Goal: Transaction & Acquisition: Purchase product/service

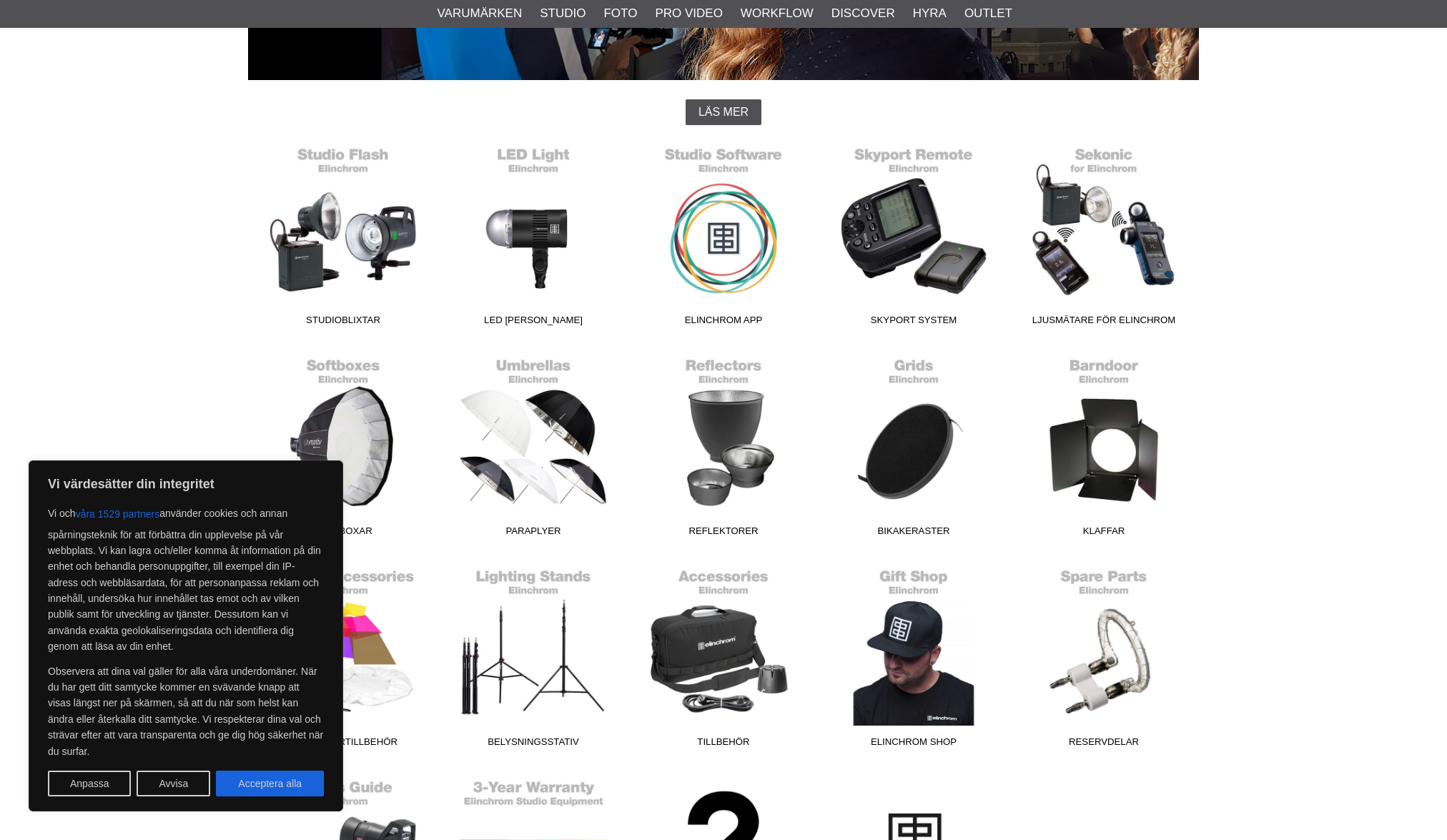
scroll to position [331, 0]
click at [349, 383] on link "Softboxar" at bounding box center [343, 446] width 190 height 193
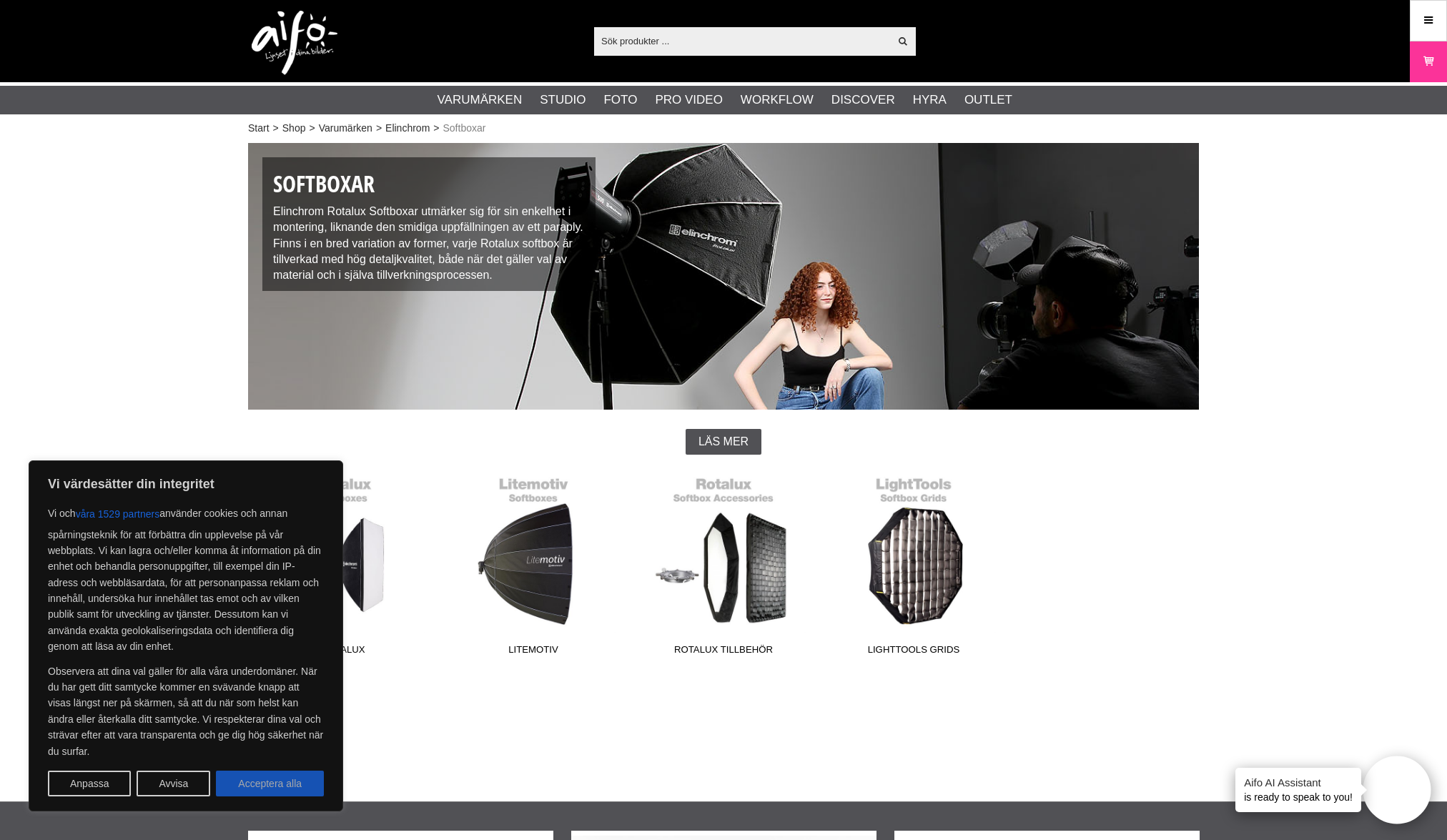
click at [294, 791] on button "Acceptera alla" at bounding box center [270, 783] width 108 height 26
checkbox input "true"
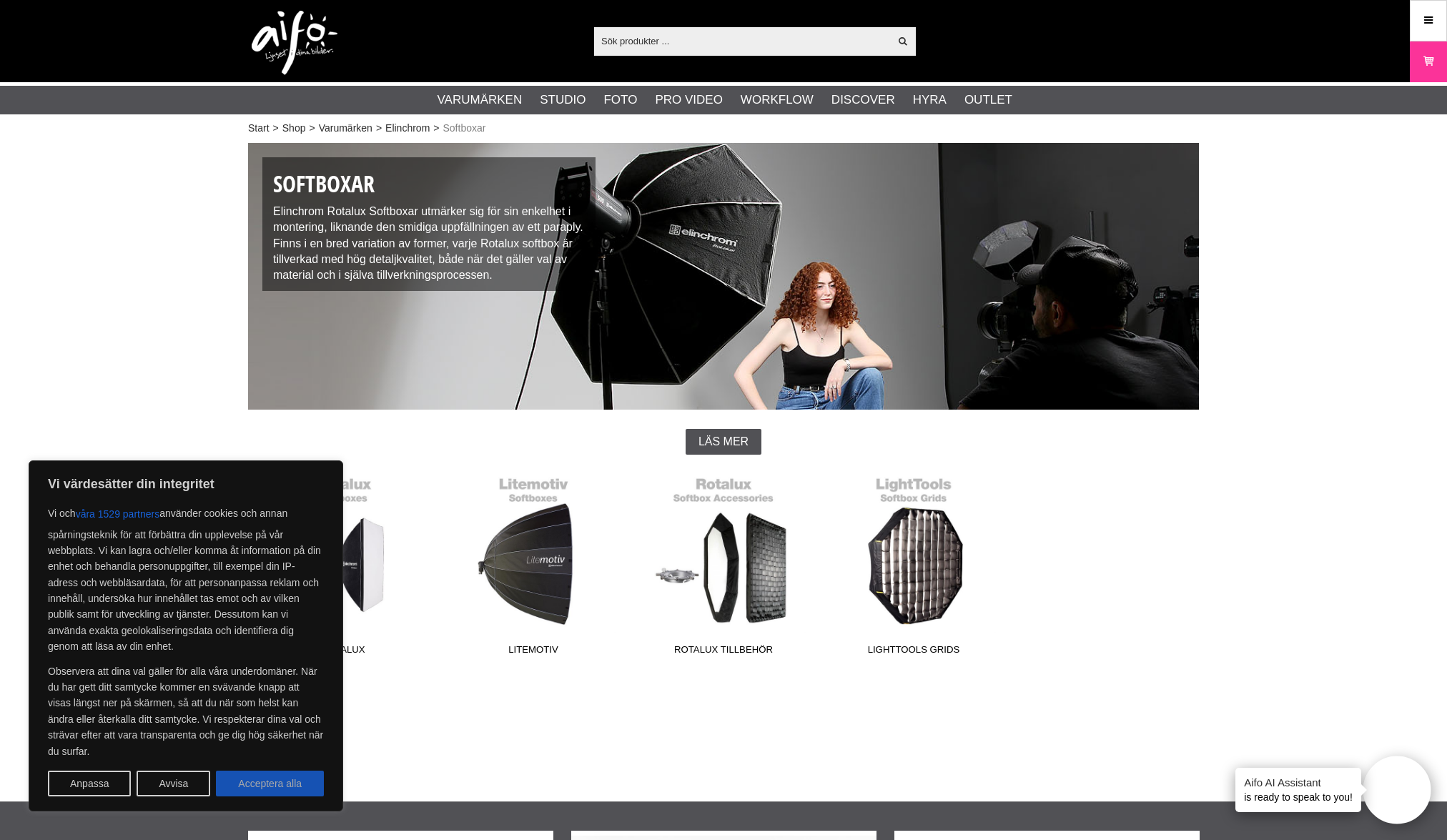
checkbox input "true"
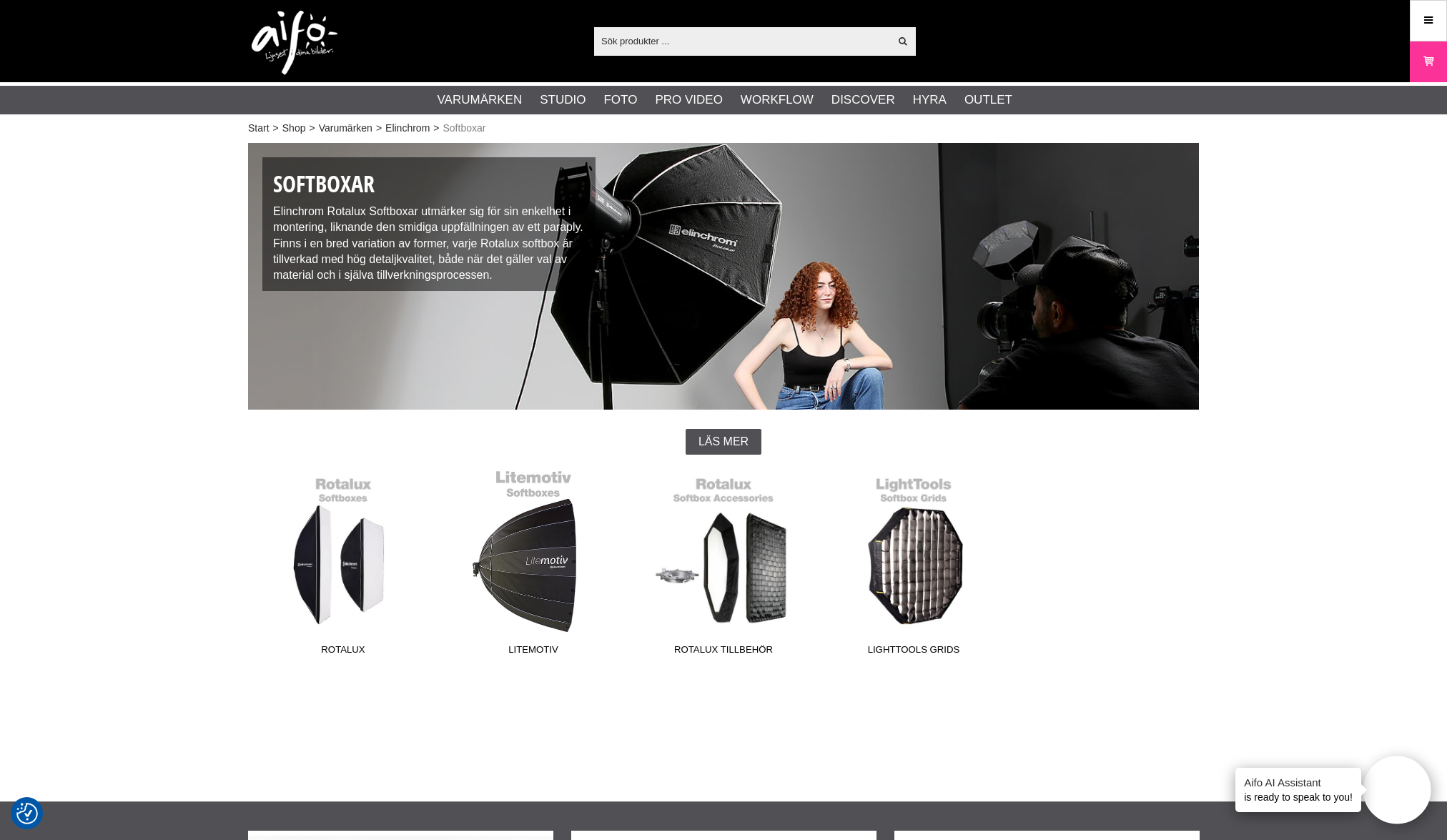
click at [507, 590] on link "Litemotiv" at bounding box center [534, 565] width 190 height 193
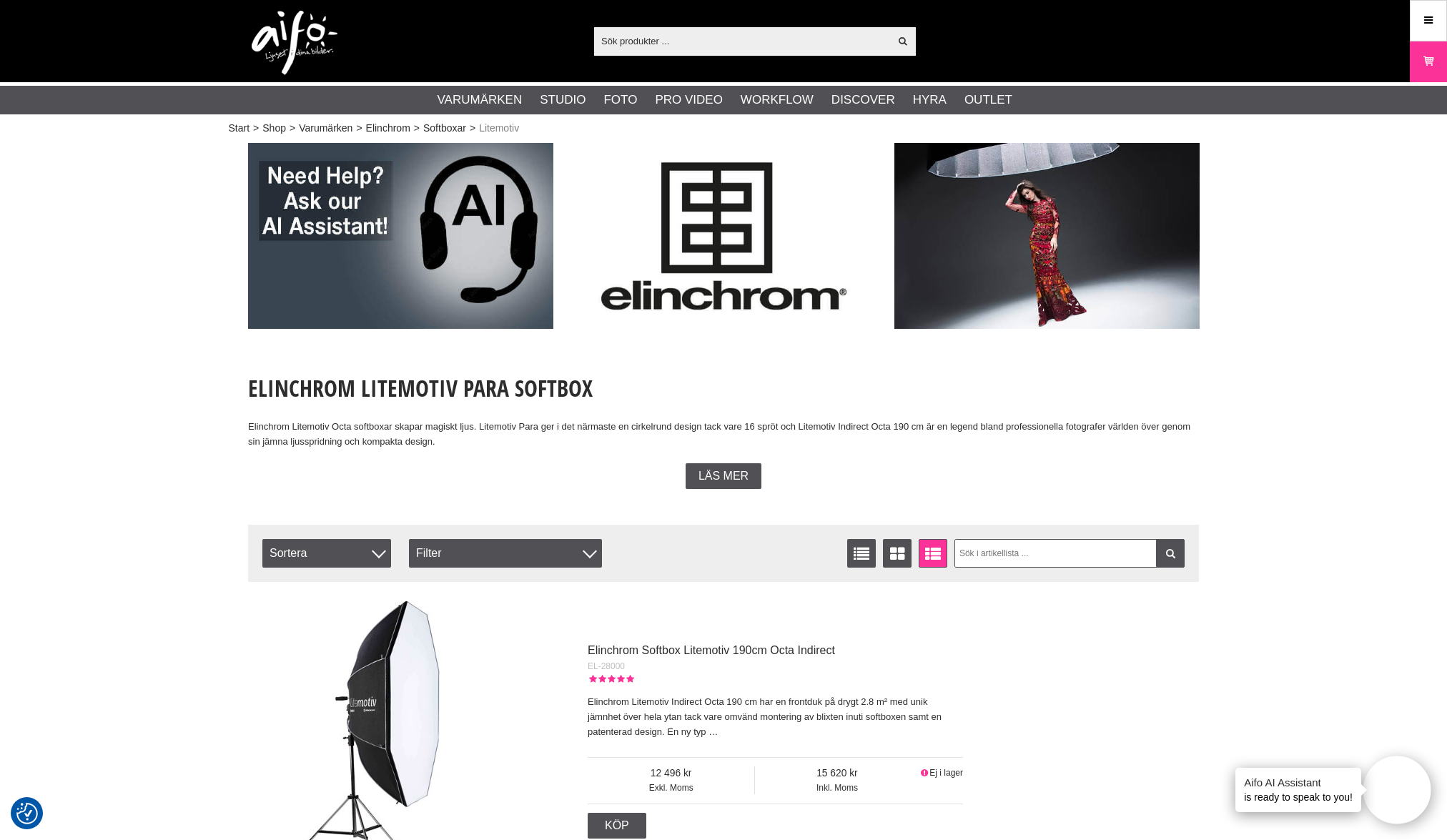
scroll to position [1, 0]
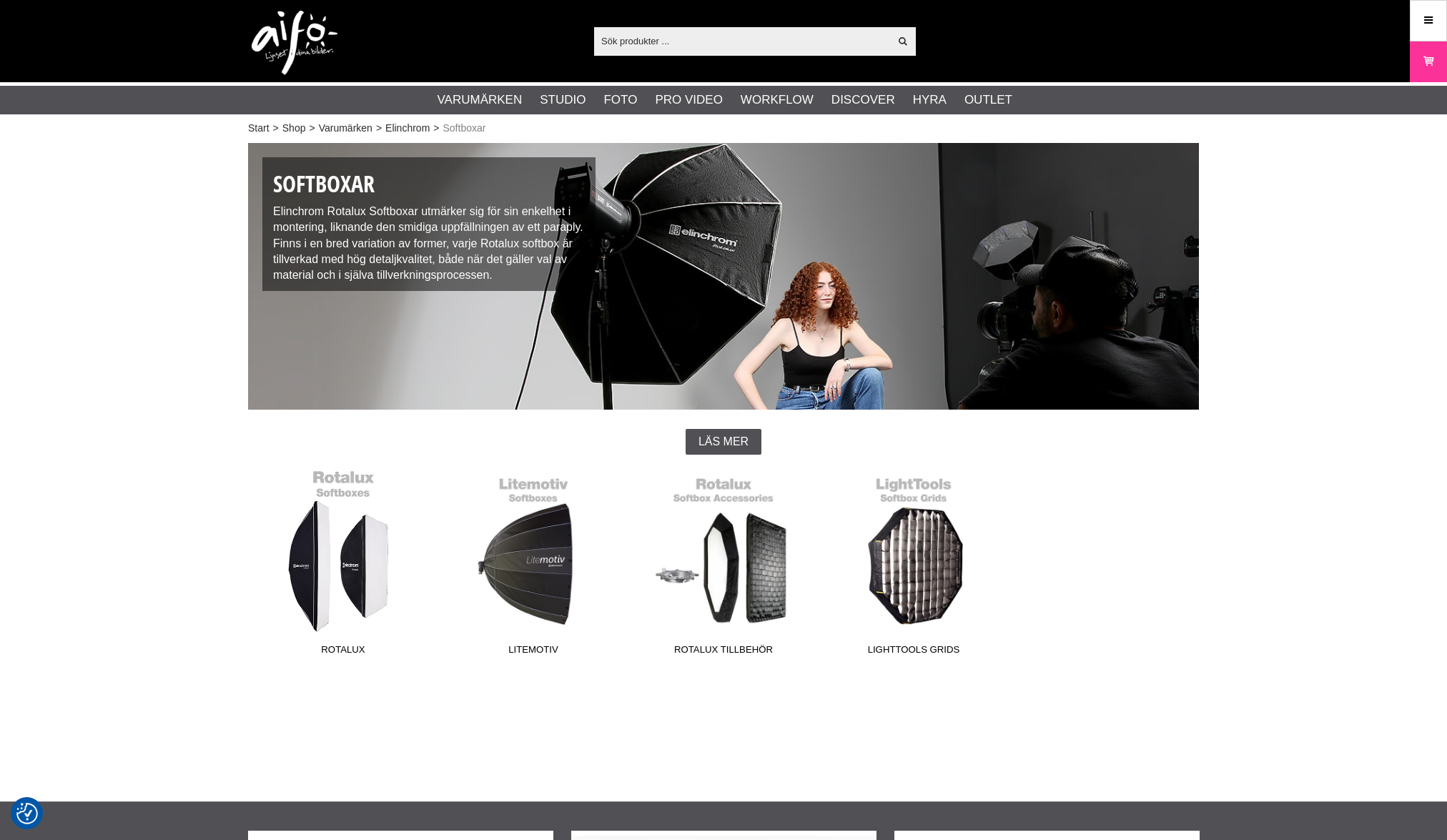
click at [325, 572] on link "Rotalux" at bounding box center [343, 565] width 190 height 193
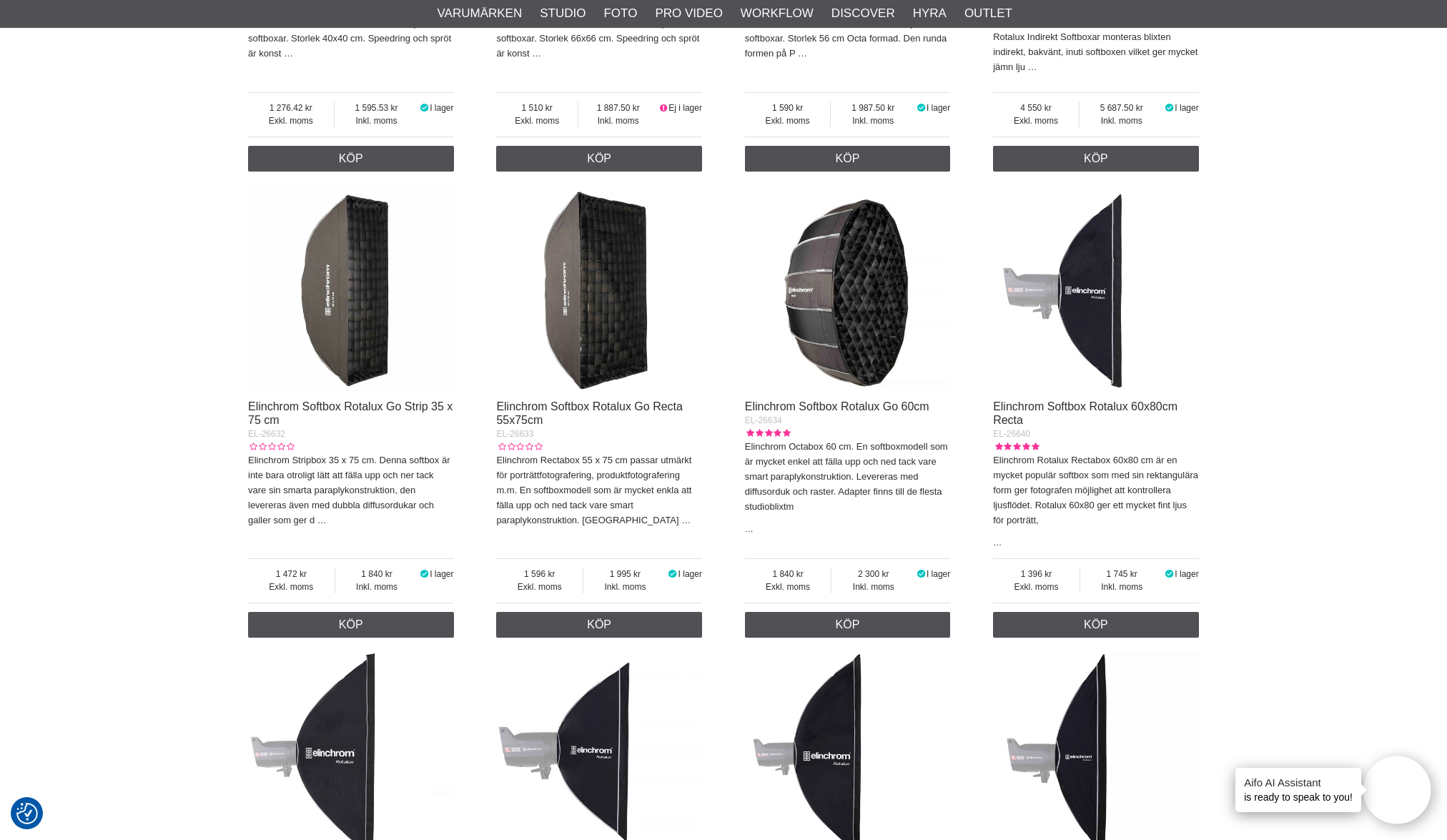
scroll to position [881, 0]
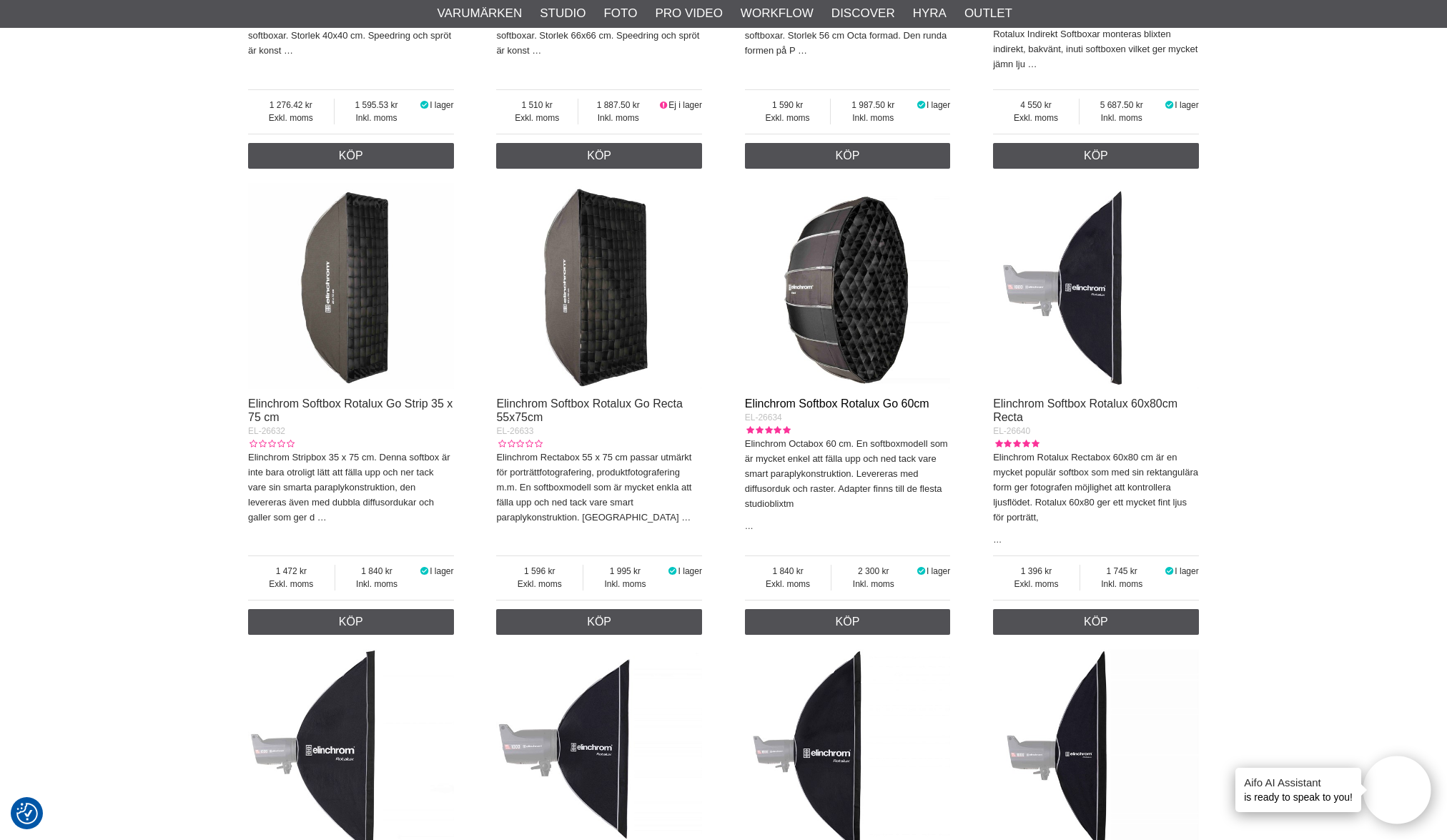
click at [830, 402] on link "Elinchrom Softbox Rotalux Go 60cm" at bounding box center [837, 403] width 185 height 12
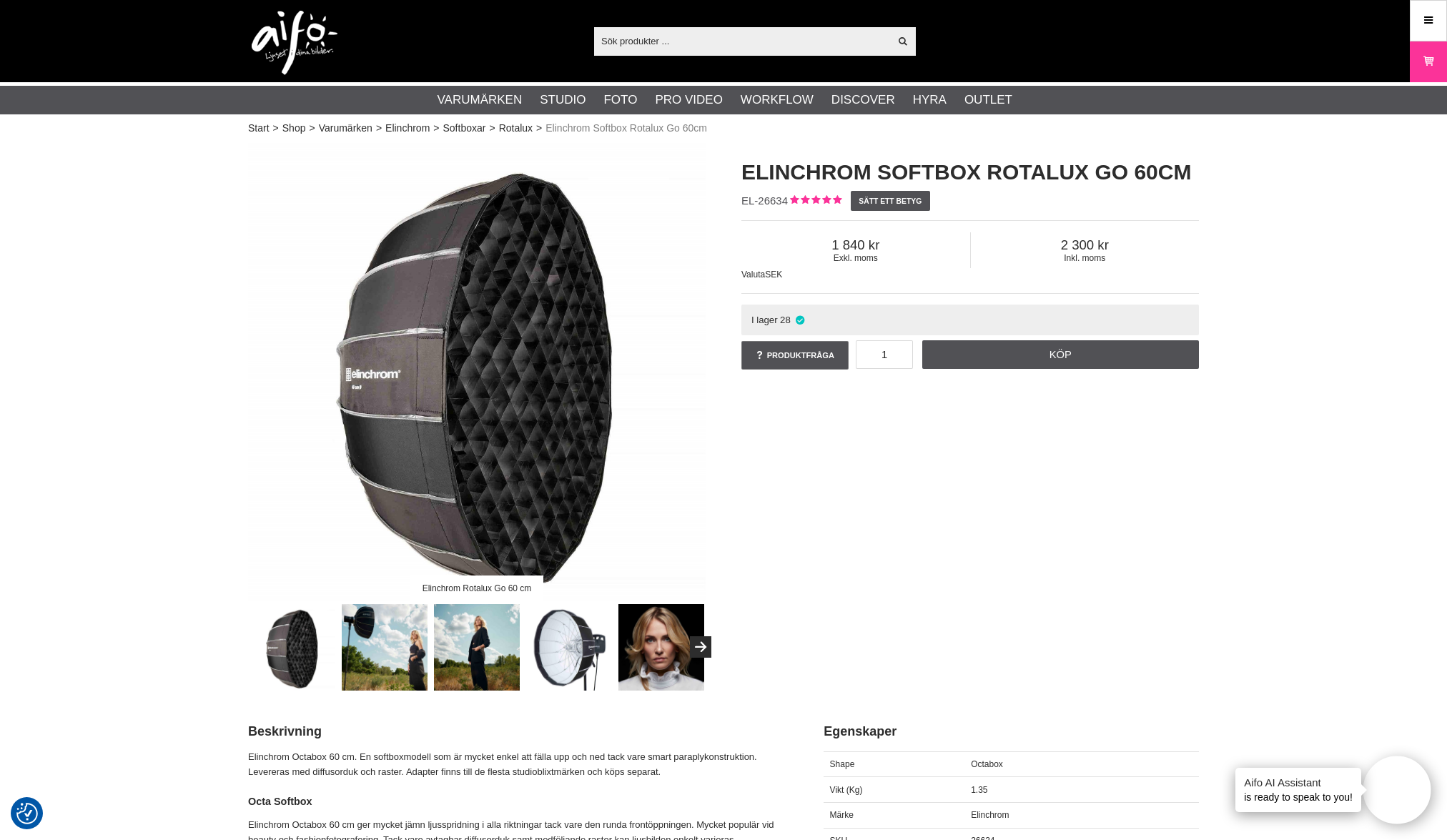
click at [575, 630] on img at bounding box center [569, 647] width 87 height 86
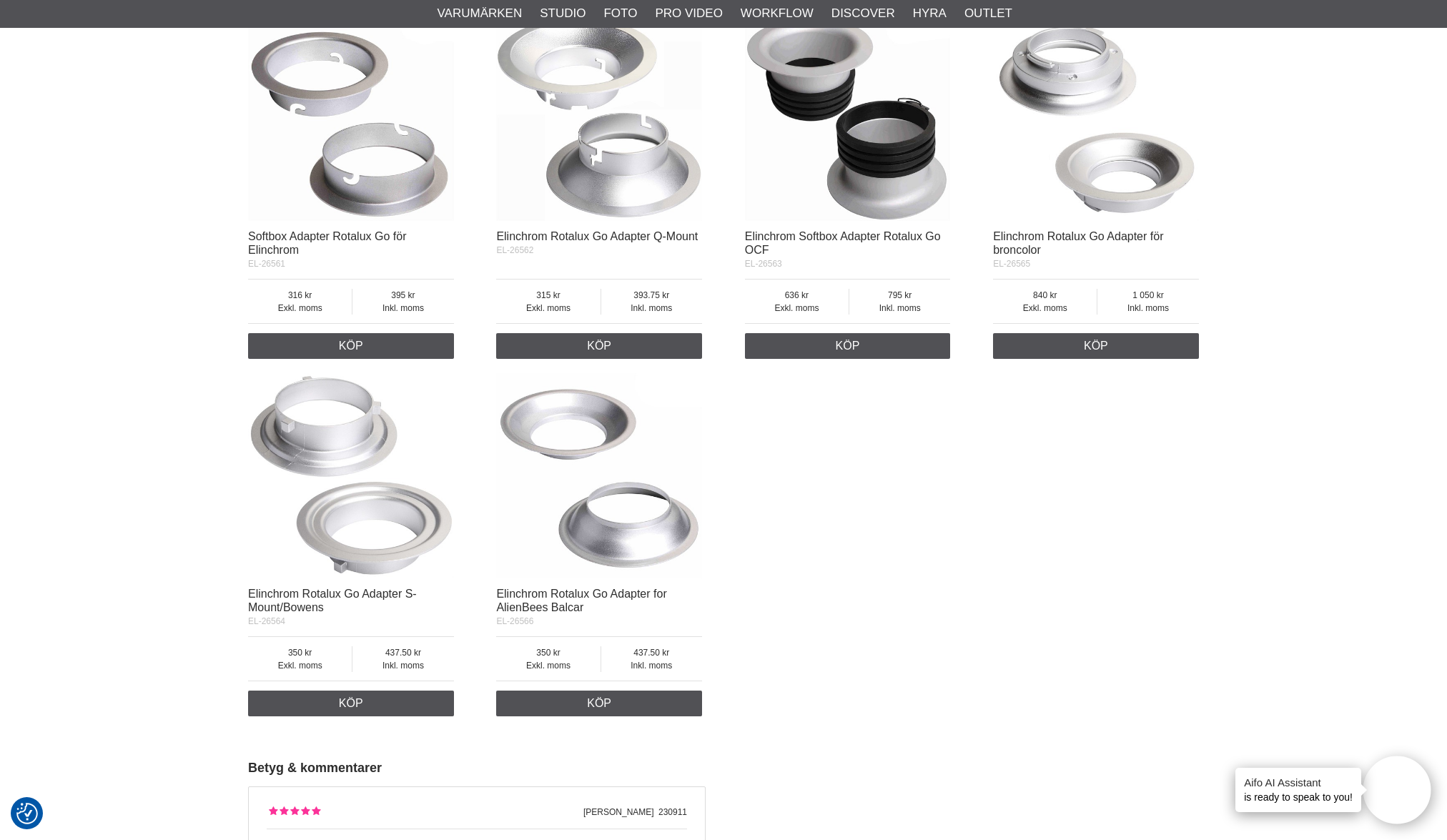
scroll to position [2456, 0]
